Goal: Navigation & Orientation: Understand site structure

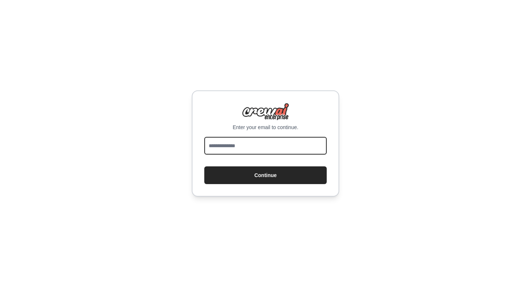
click at [253, 146] on input "email" at bounding box center [265, 146] width 123 height 18
type input "**********"
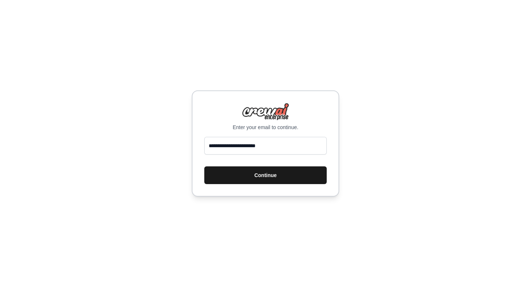
click at [248, 177] on button "Continue" at bounding box center [265, 175] width 123 height 18
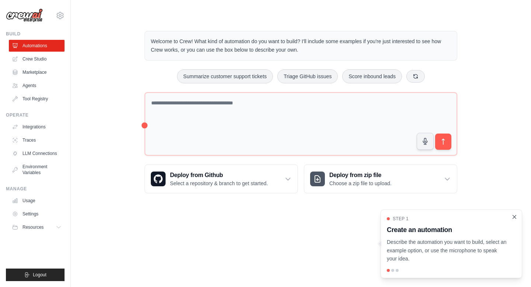
click at [514, 216] on icon "Close walkthrough" at bounding box center [514, 217] width 7 height 7
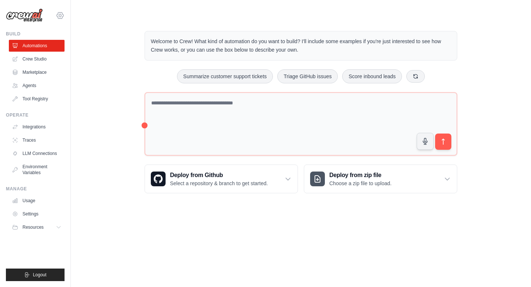
click at [61, 13] on icon at bounding box center [60, 15] width 9 height 9
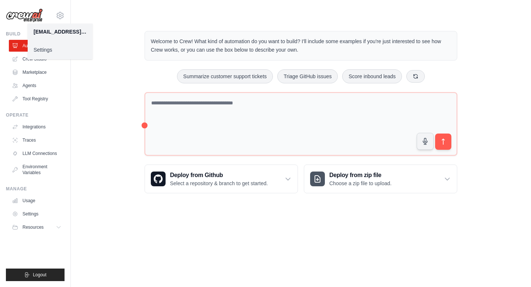
click at [56, 51] on link "Settings" at bounding box center [60, 49] width 65 height 13
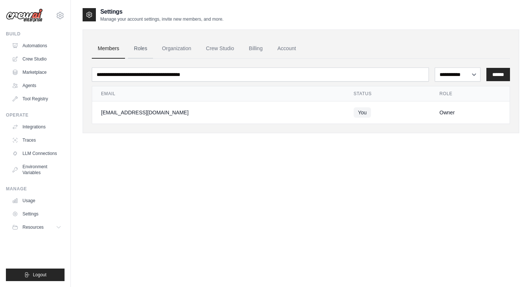
click at [144, 49] on link "Roles" at bounding box center [140, 49] width 25 height 20
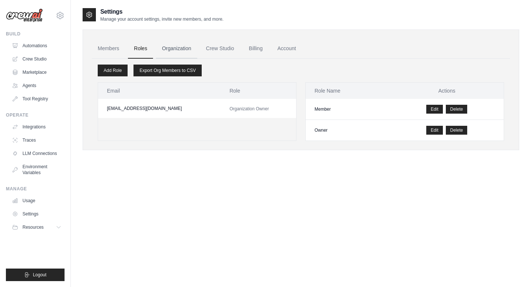
click at [178, 46] on link "Organization" at bounding box center [176, 49] width 41 height 20
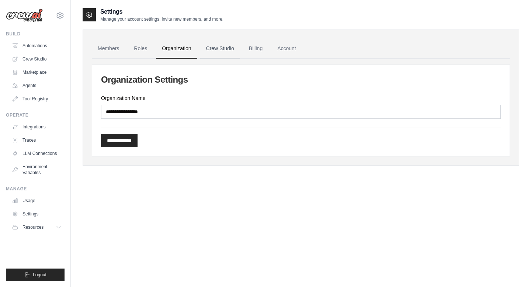
click at [211, 47] on link "Crew Studio" at bounding box center [220, 49] width 40 height 20
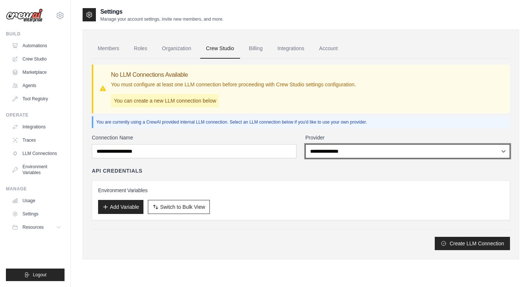
click at [324, 151] on select "**********" at bounding box center [408, 151] width 205 height 14
select select "******"
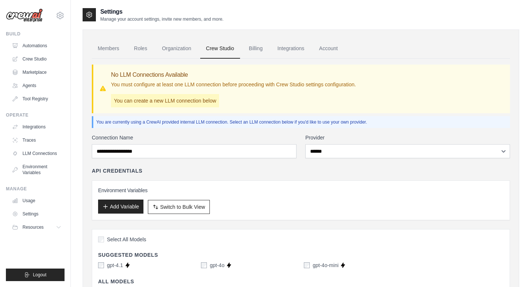
click at [128, 208] on button "Add Variable" at bounding box center [120, 207] width 45 height 14
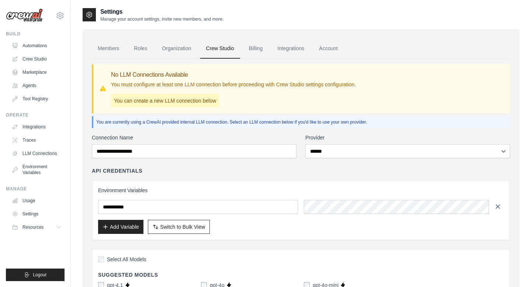
click at [500, 206] on icon "button" at bounding box center [497, 206] width 7 height 7
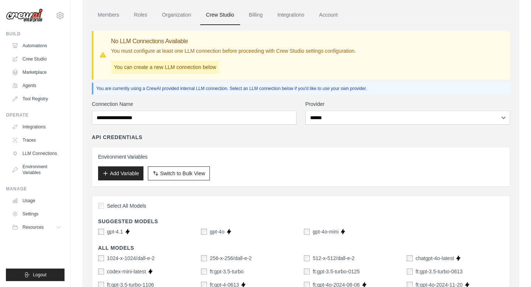
scroll to position [35, 0]
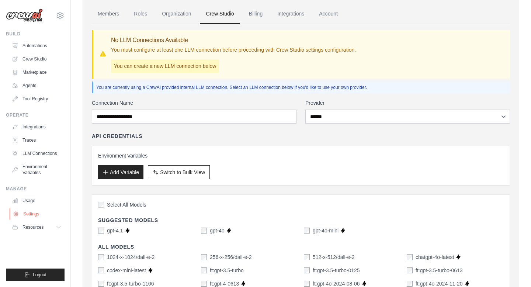
click at [31, 209] on link "Settings" at bounding box center [38, 214] width 56 height 12
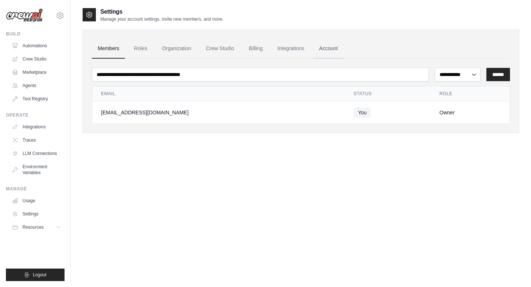
click at [335, 48] on link "Account" at bounding box center [328, 49] width 31 height 20
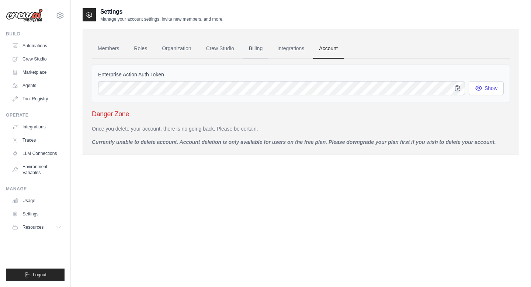
click at [259, 49] on link "Billing" at bounding box center [255, 49] width 25 height 20
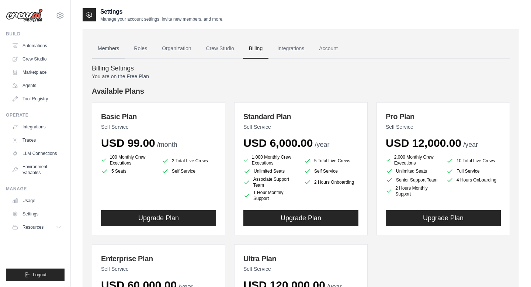
click at [110, 49] on link "Members" at bounding box center [108, 49] width 33 height 20
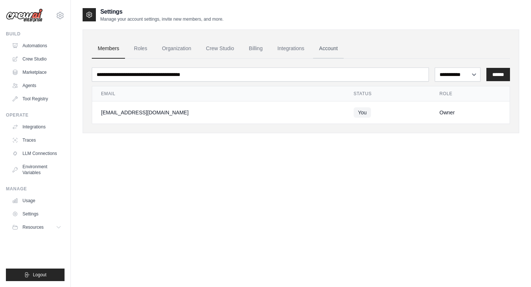
click at [342, 45] on link "Account" at bounding box center [328, 49] width 31 height 20
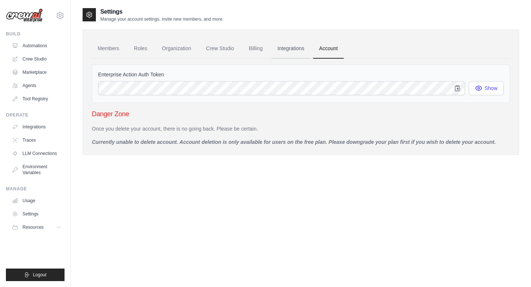
click at [290, 54] on link "Integrations" at bounding box center [291, 49] width 39 height 20
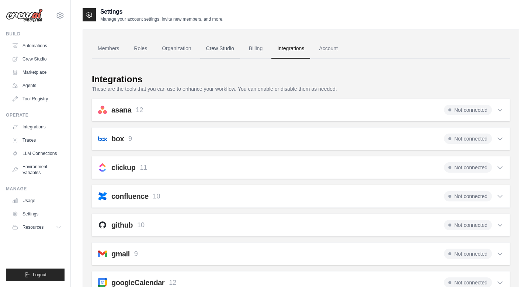
click at [240, 49] on link "Crew Studio" at bounding box center [220, 49] width 40 height 20
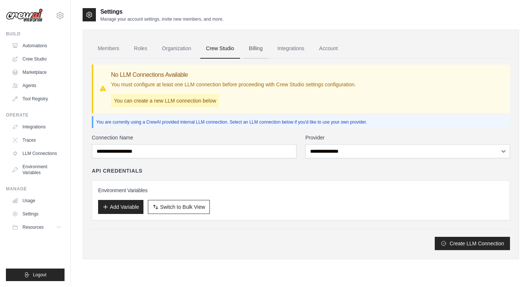
click at [269, 48] on link "Billing" at bounding box center [255, 49] width 25 height 20
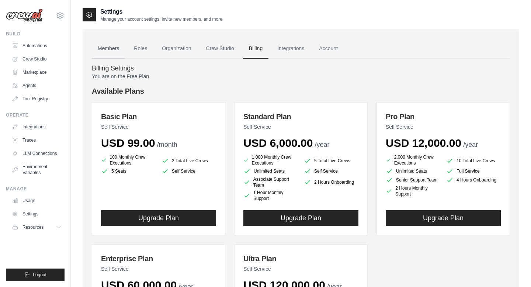
click at [113, 49] on link "Members" at bounding box center [108, 49] width 33 height 20
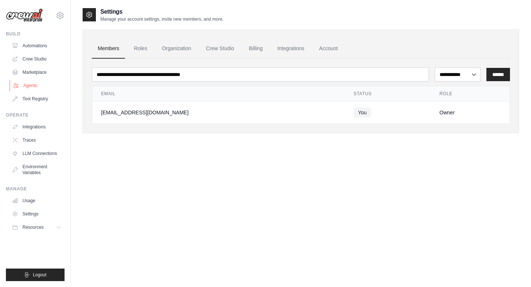
click at [32, 85] on link "Agents" at bounding box center [38, 86] width 56 height 12
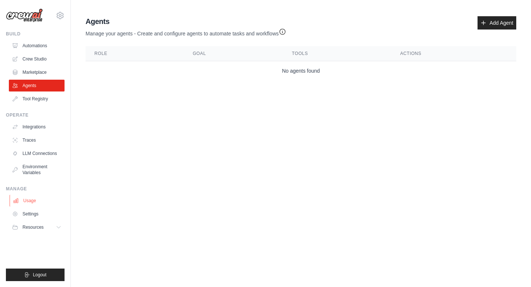
click at [31, 196] on link "Usage" at bounding box center [38, 201] width 56 height 12
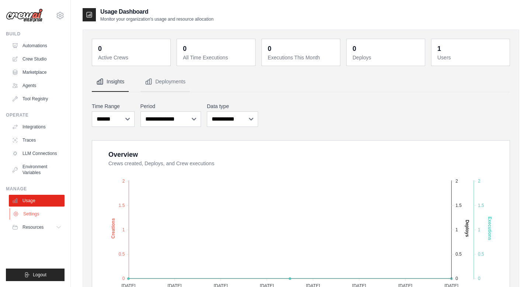
click at [25, 213] on link "Settings" at bounding box center [38, 214] width 56 height 12
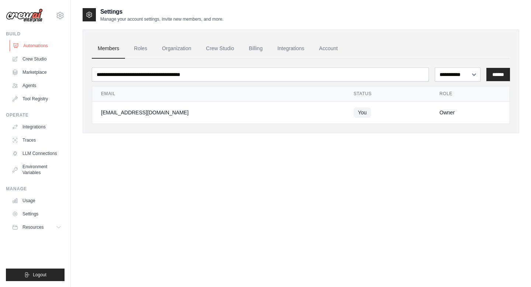
click at [31, 45] on link "Automations" at bounding box center [38, 46] width 56 height 12
